Goal: Contribute content

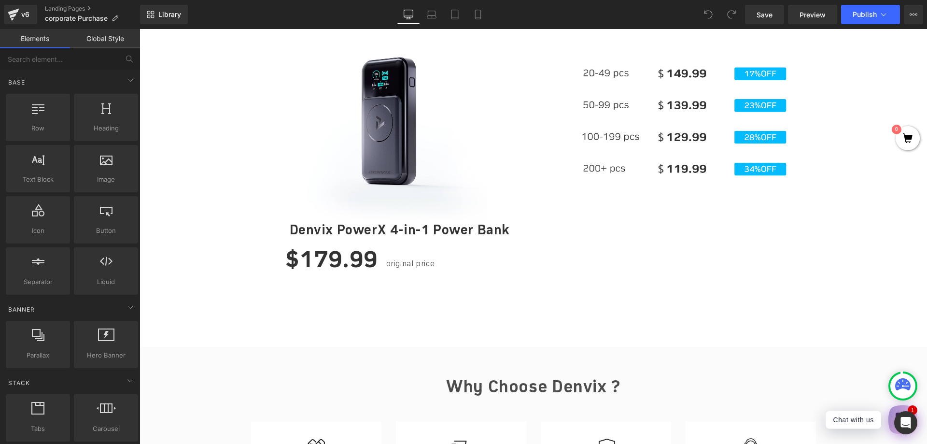
scroll to position [579, 0]
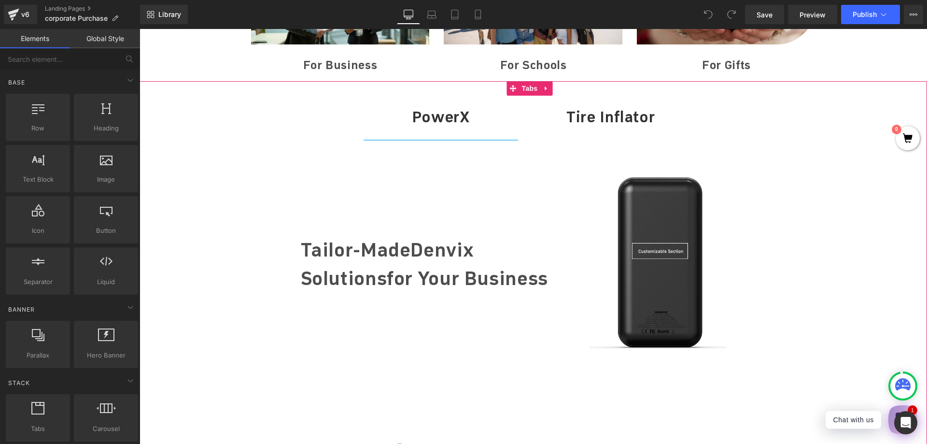
click at [140, 29] on div at bounding box center [140, 29] width 0 height 0
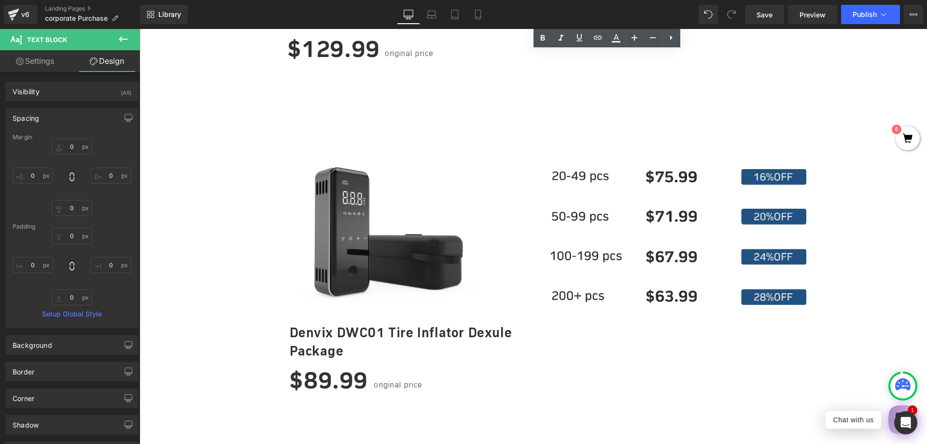
scroll to position [1207, 0]
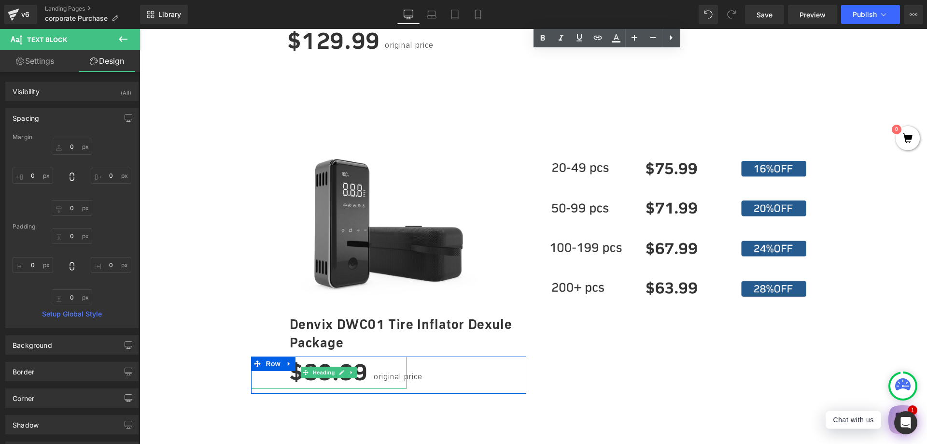
click at [365, 372] on h1 "$89.99" at bounding box center [329, 372] width 156 height 32
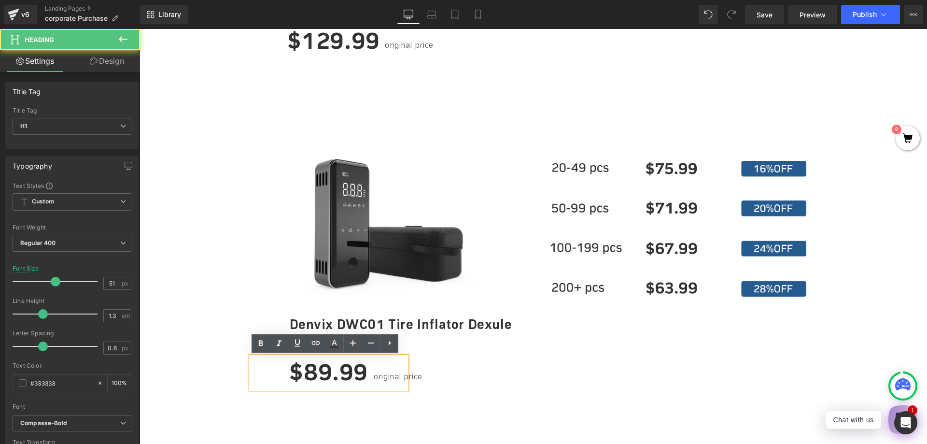
click at [313, 372] on h1 "$89.99" at bounding box center [329, 372] width 156 height 32
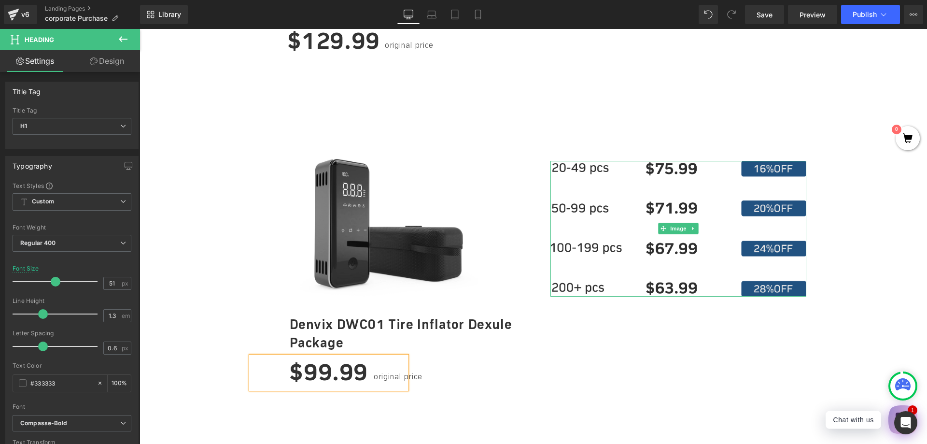
click at [644, 242] on img at bounding box center [679, 229] width 256 height 136
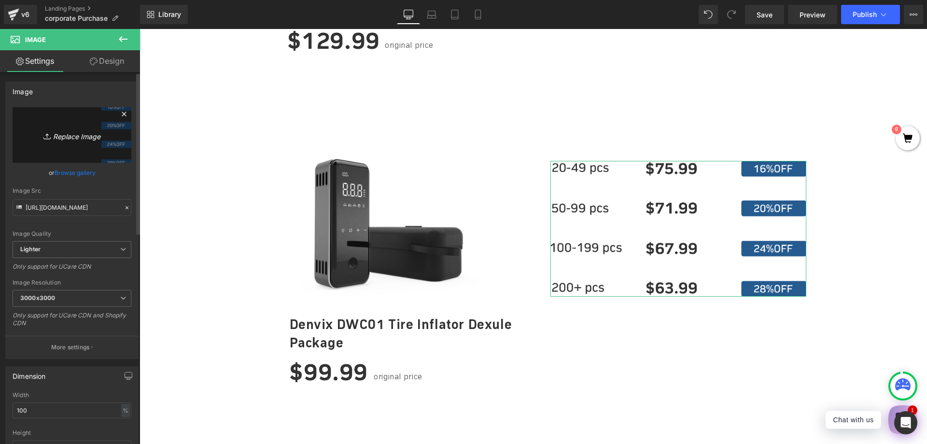
click at [73, 138] on icon "Replace Image" at bounding box center [71, 135] width 77 height 12
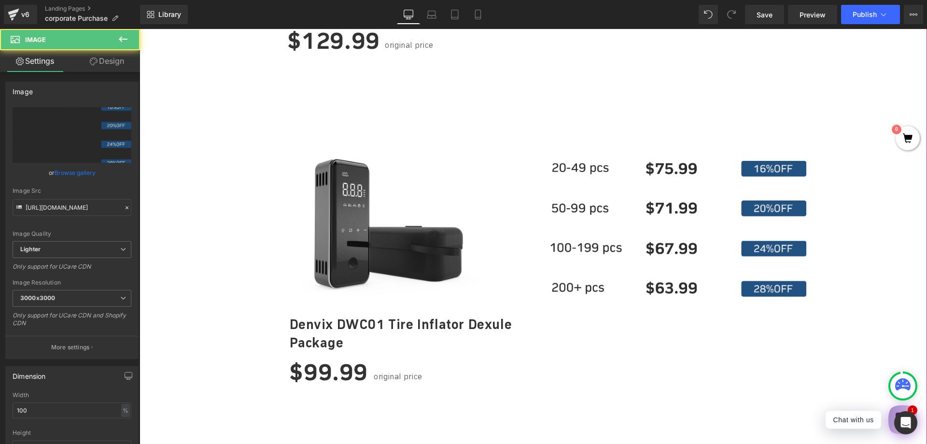
click at [627, 267] on img at bounding box center [679, 229] width 256 height 136
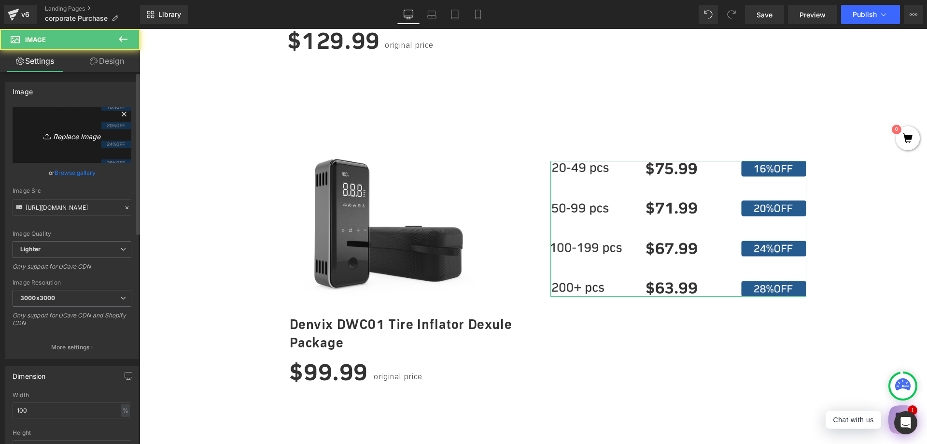
click at [82, 145] on link "Replace Image" at bounding box center [72, 135] width 119 height 56
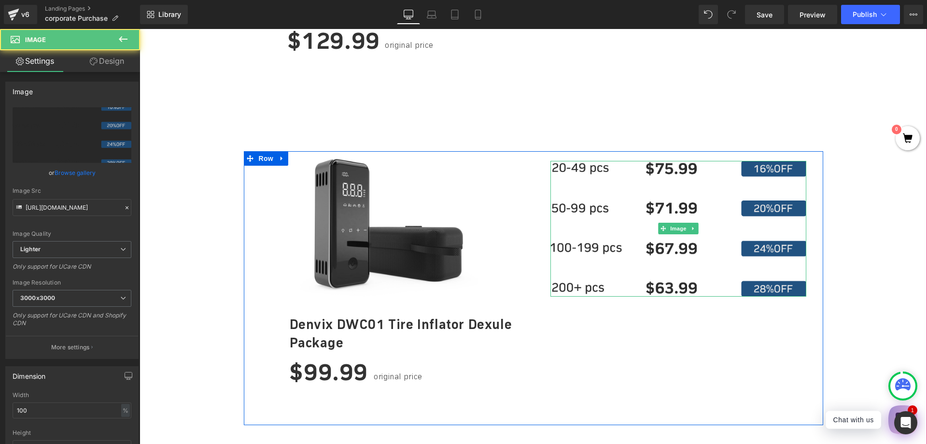
click at [690, 214] on img at bounding box center [679, 229] width 256 height 136
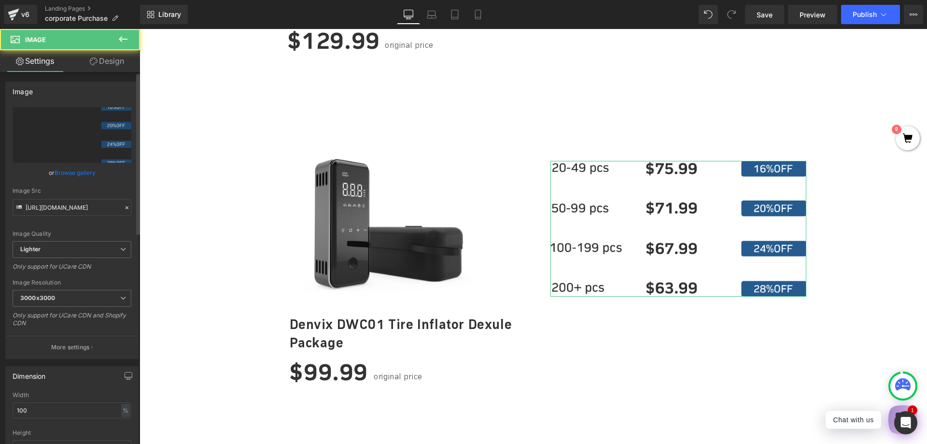
click at [67, 174] on link "Browse gallery" at bounding box center [75, 172] width 41 height 17
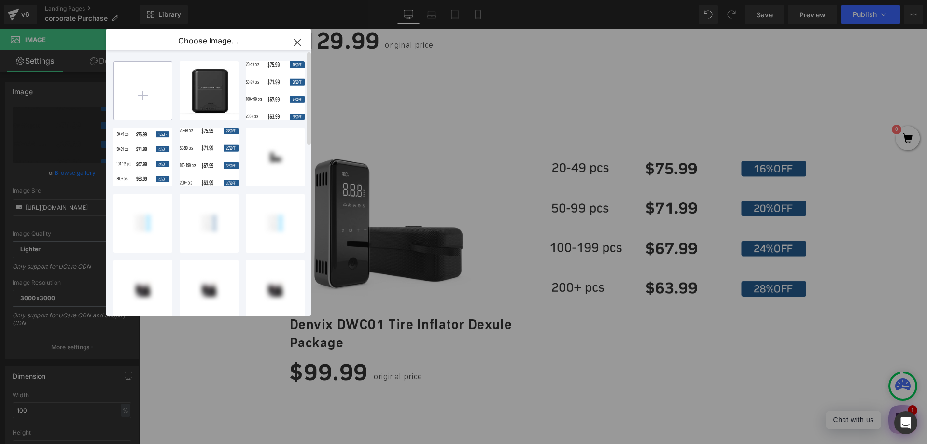
click at [148, 95] on input "file" at bounding box center [143, 91] width 58 height 58
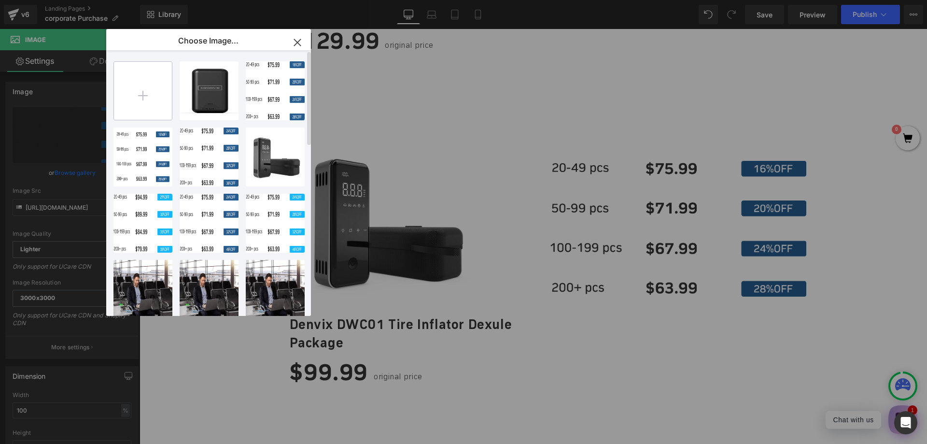
type input "C:\fakepath\组 1.png"
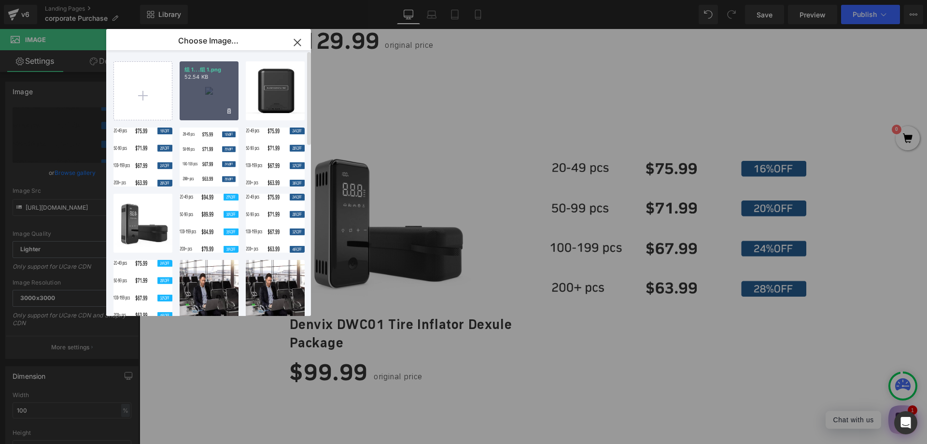
click at [220, 104] on div "组 1...组 1.png 52.54 KB" at bounding box center [209, 90] width 59 height 59
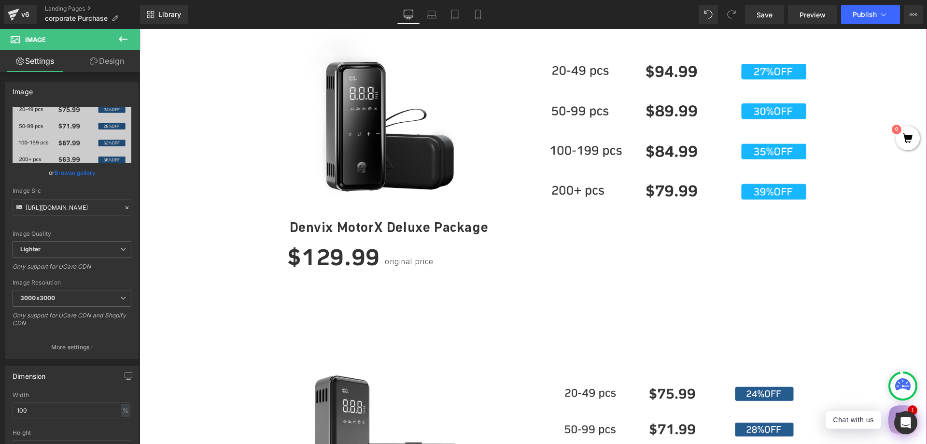
scroll to position [1111, 0]
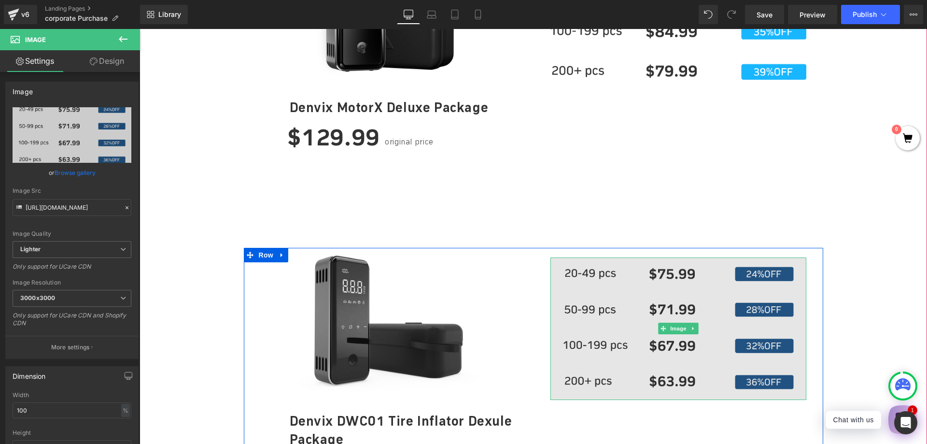
click at [626, 308] on img at bounding box center [679, 328] width 256 height 142
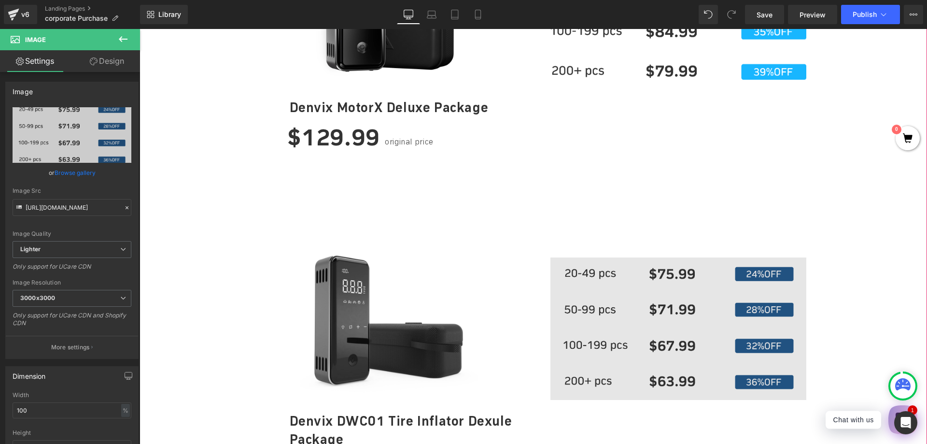
click at [638, 305] on img at bounding box center [679, 328] width 256 height 142
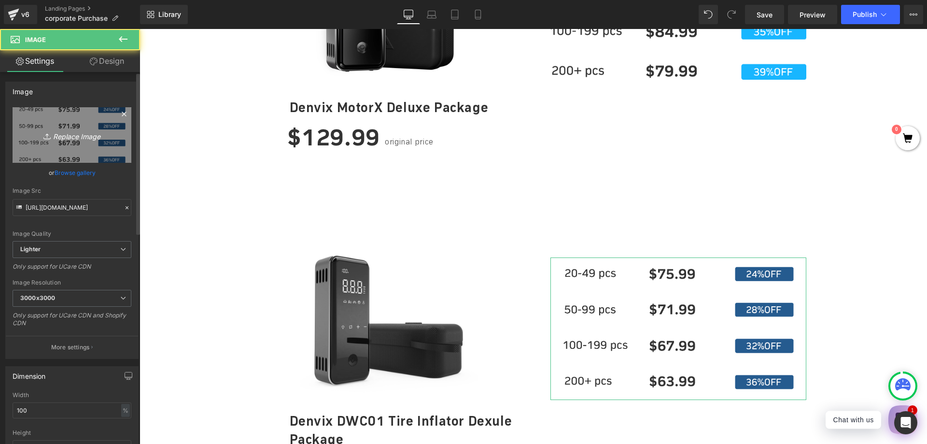
click at [62, 145] on link "Replace Image" at bounding box center [72, 135] width 119 height 56
type input "C:\fakepath\组 1.png"
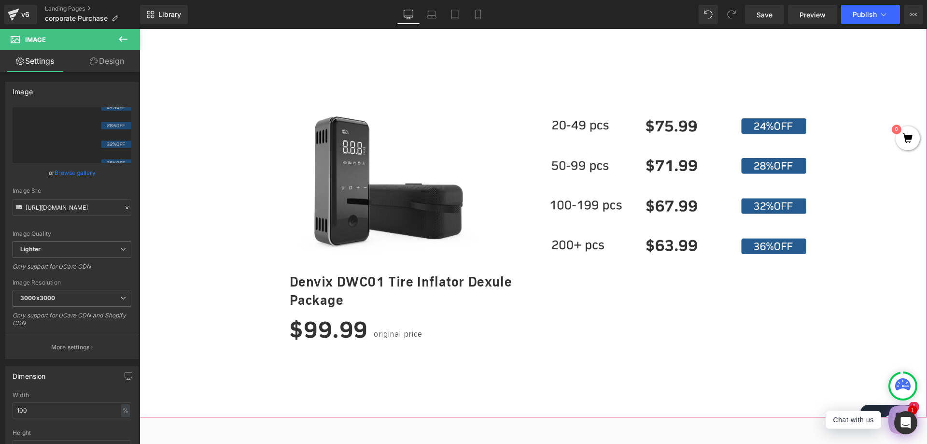
scroll to position [1256, 0]
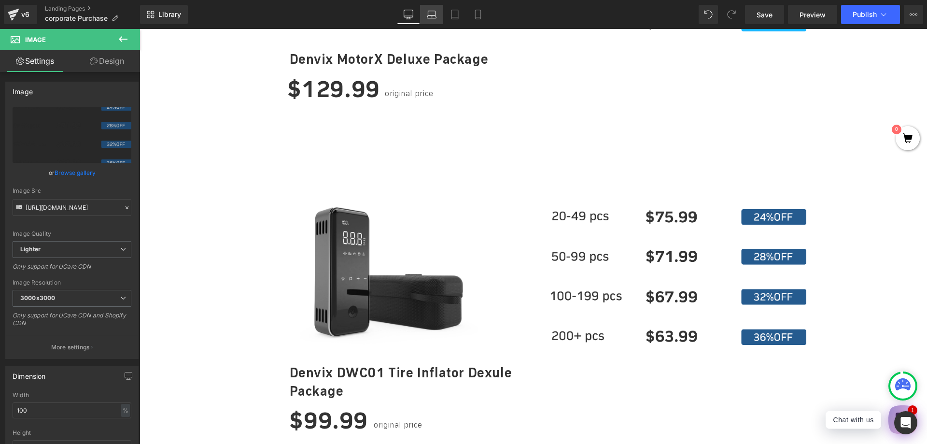
click at [435, 16] on icon at bounding box center [432, 15] width 10 height 10
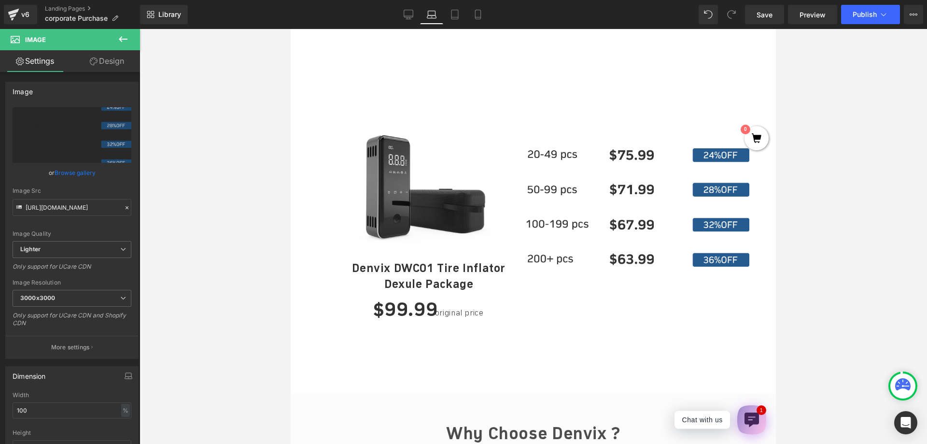
click at [435, 16] on icon at bounding box center [432, 15] width 10 height 10
click at [452, 15] on icon at bounding box center [455, 15] width 10 height 10
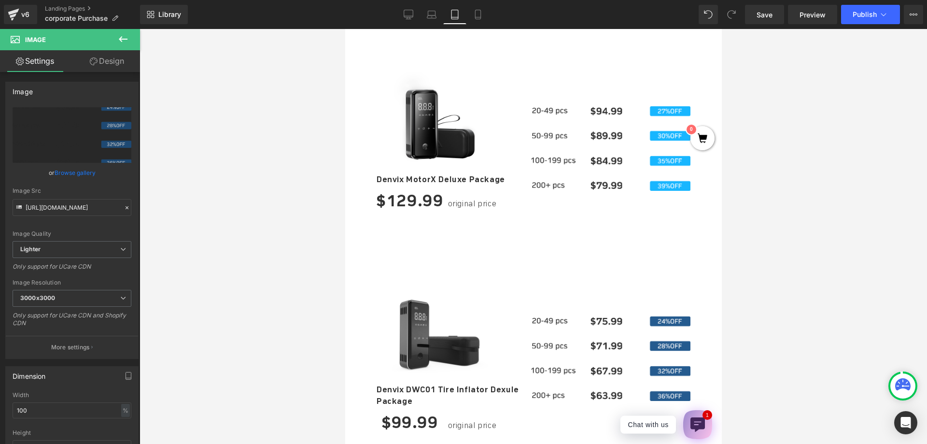
scroll to position [1248, 0]
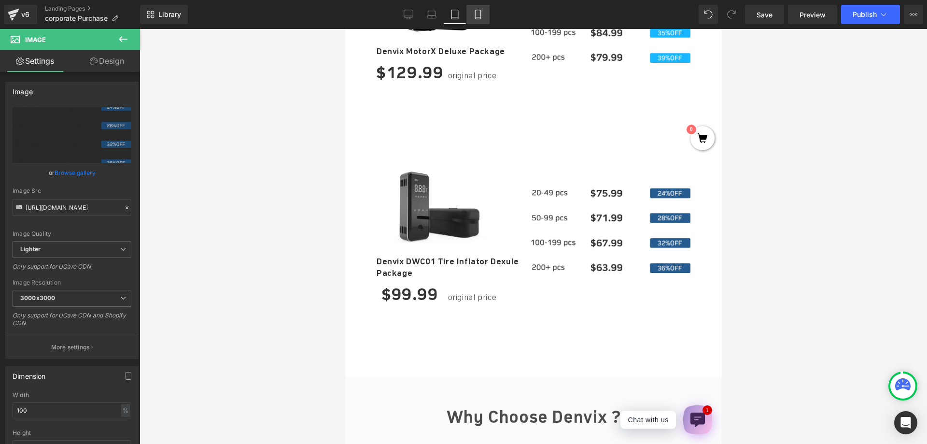
click at [473, 18] on icon at bounding box center [478, 15] width 10 height 10
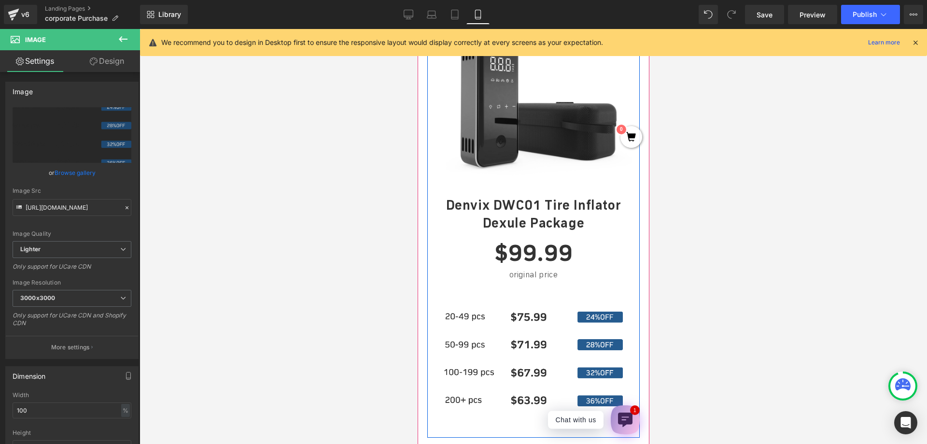
scroll to position [1477, 0]
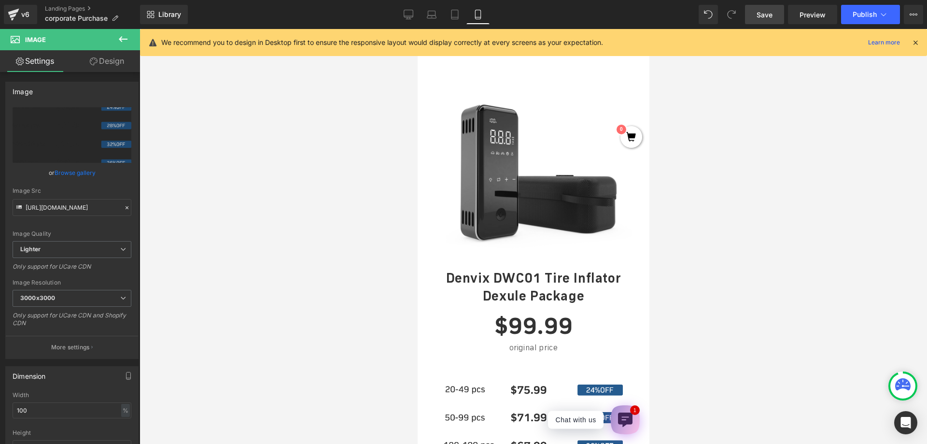
click at [773, 12] on span "Save" at bounding box center [765, 15] width 16 height 10
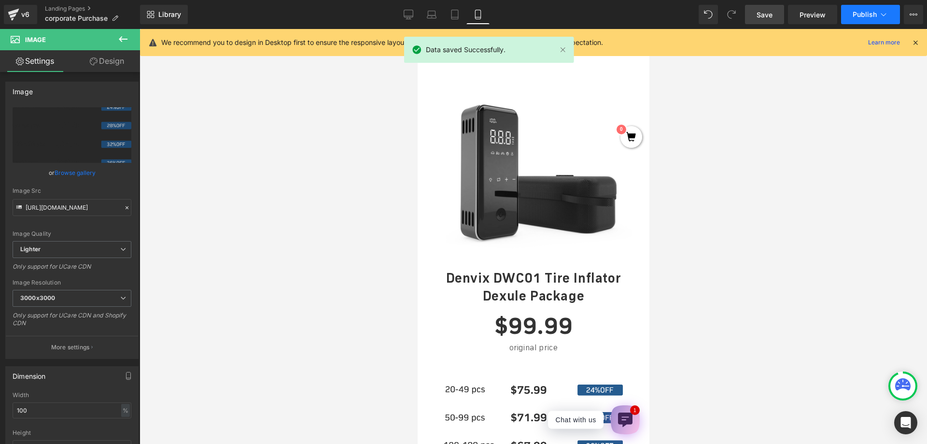
click at [860, 13] on span "Publish" at bounding box center [865, 15] width 24 height 8
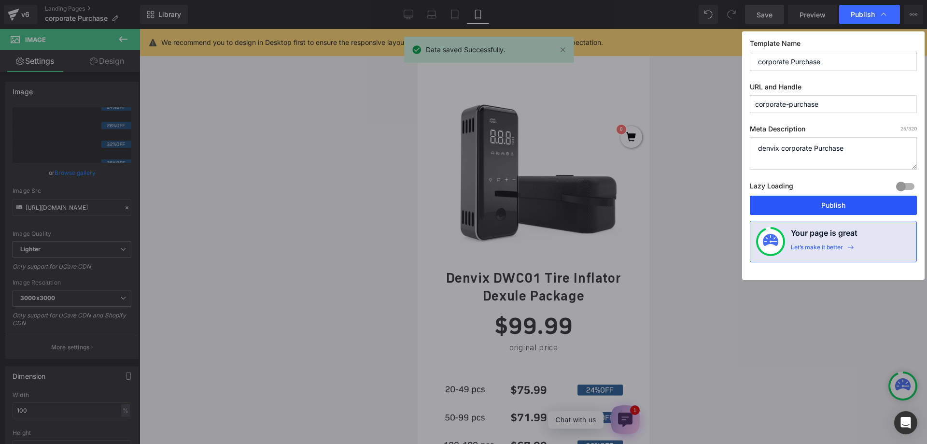
click at [797, 206] on button "Publish" at bounding box center [833, 205] width 167 height 19
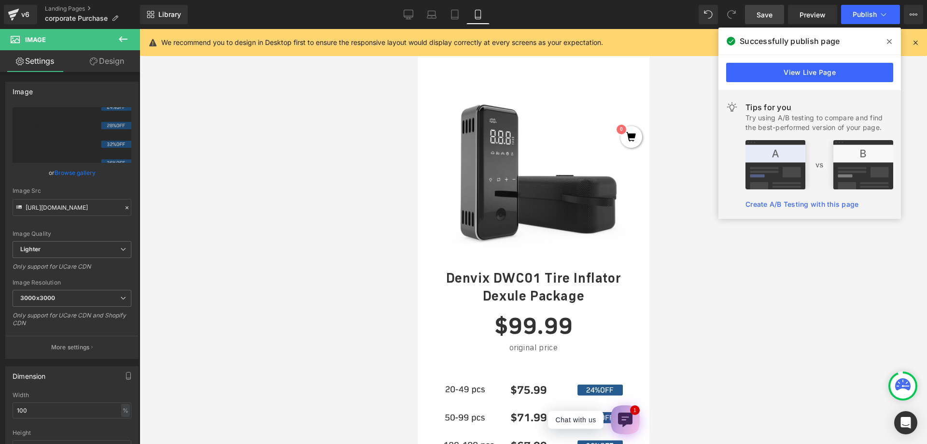
click at [213, 179] on div at bounding box center [534, 236] width 788 height 415
